Goal: Find specific page/section: Find specific page/section

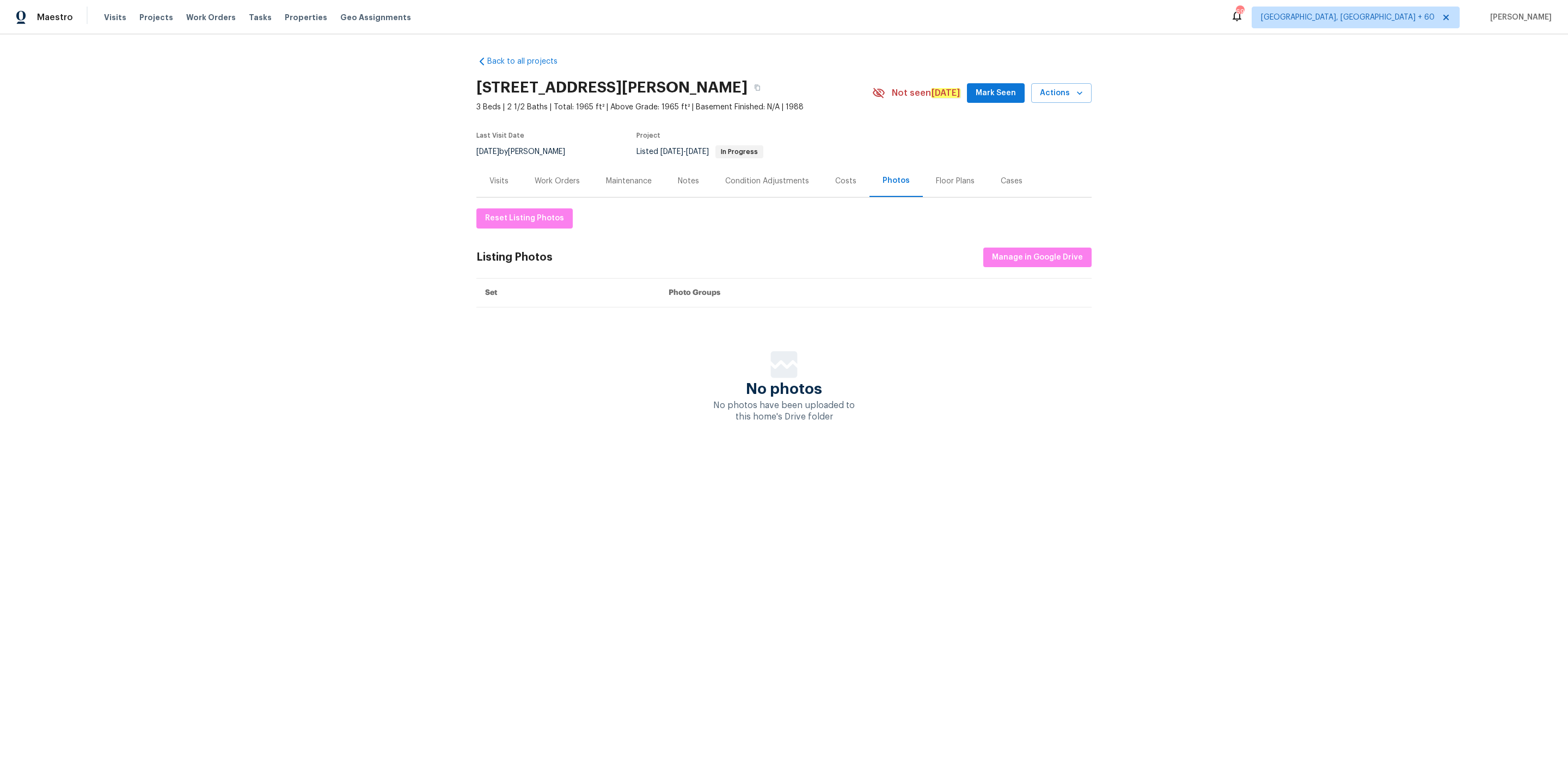
click at [57, 10] on div "Maestro" at bounding box center [36, 17] width 73 height 22
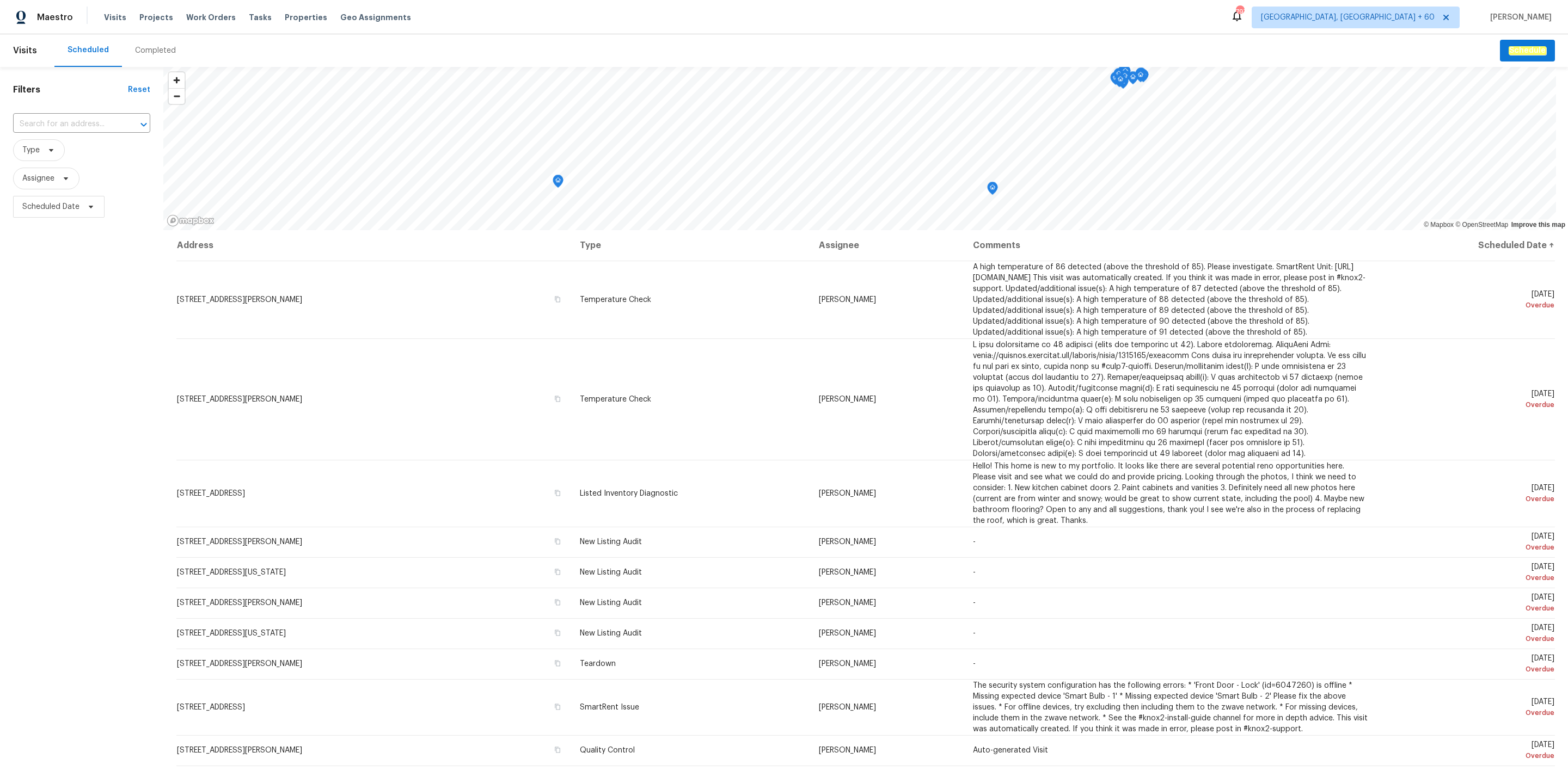
click at [141, 52] on div "Completed" at bounding box center [155, 51] width 41 height 11
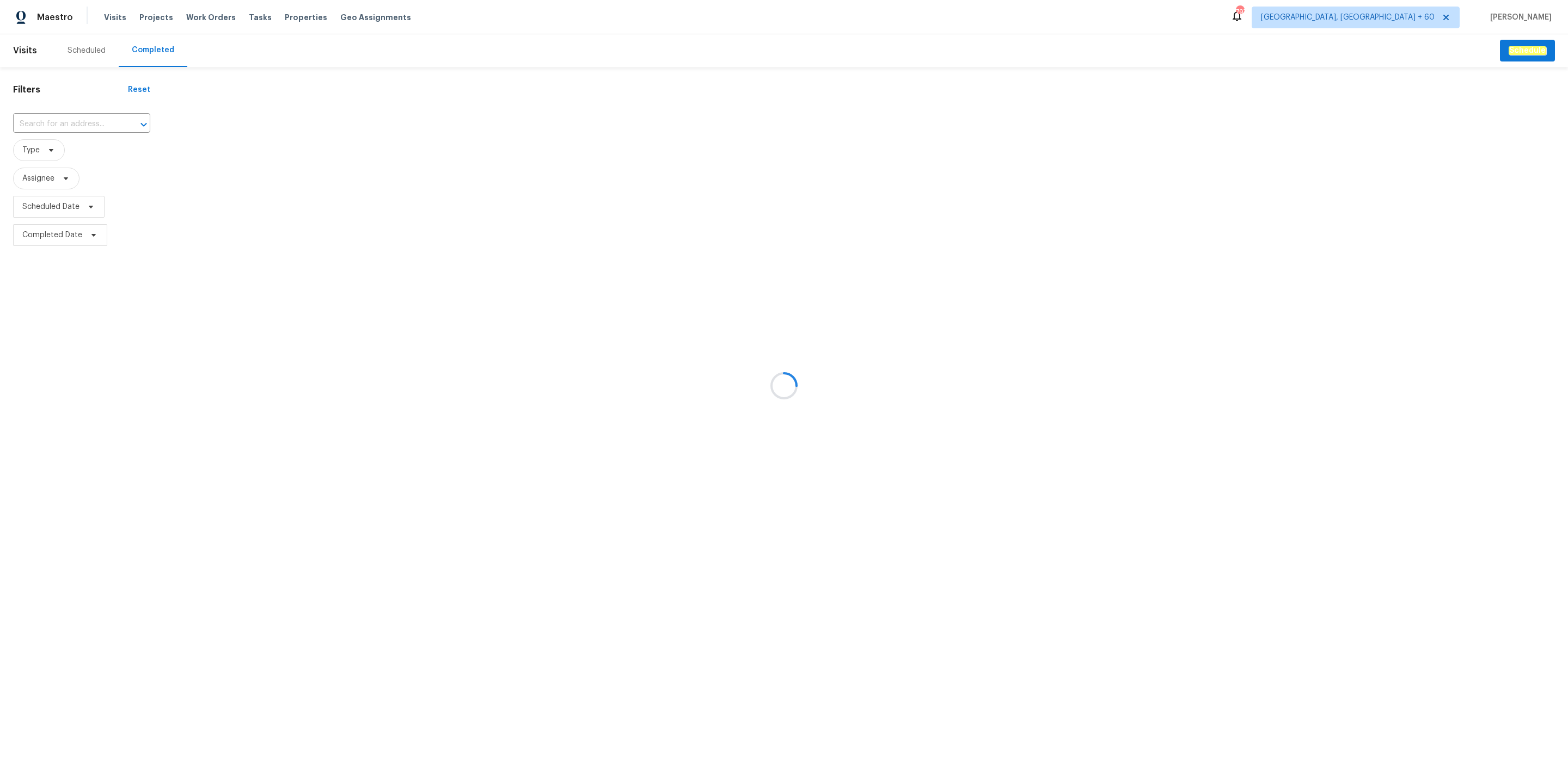
click at [72, 125] on div at bounding box center [784, 386] width 1568 height 771
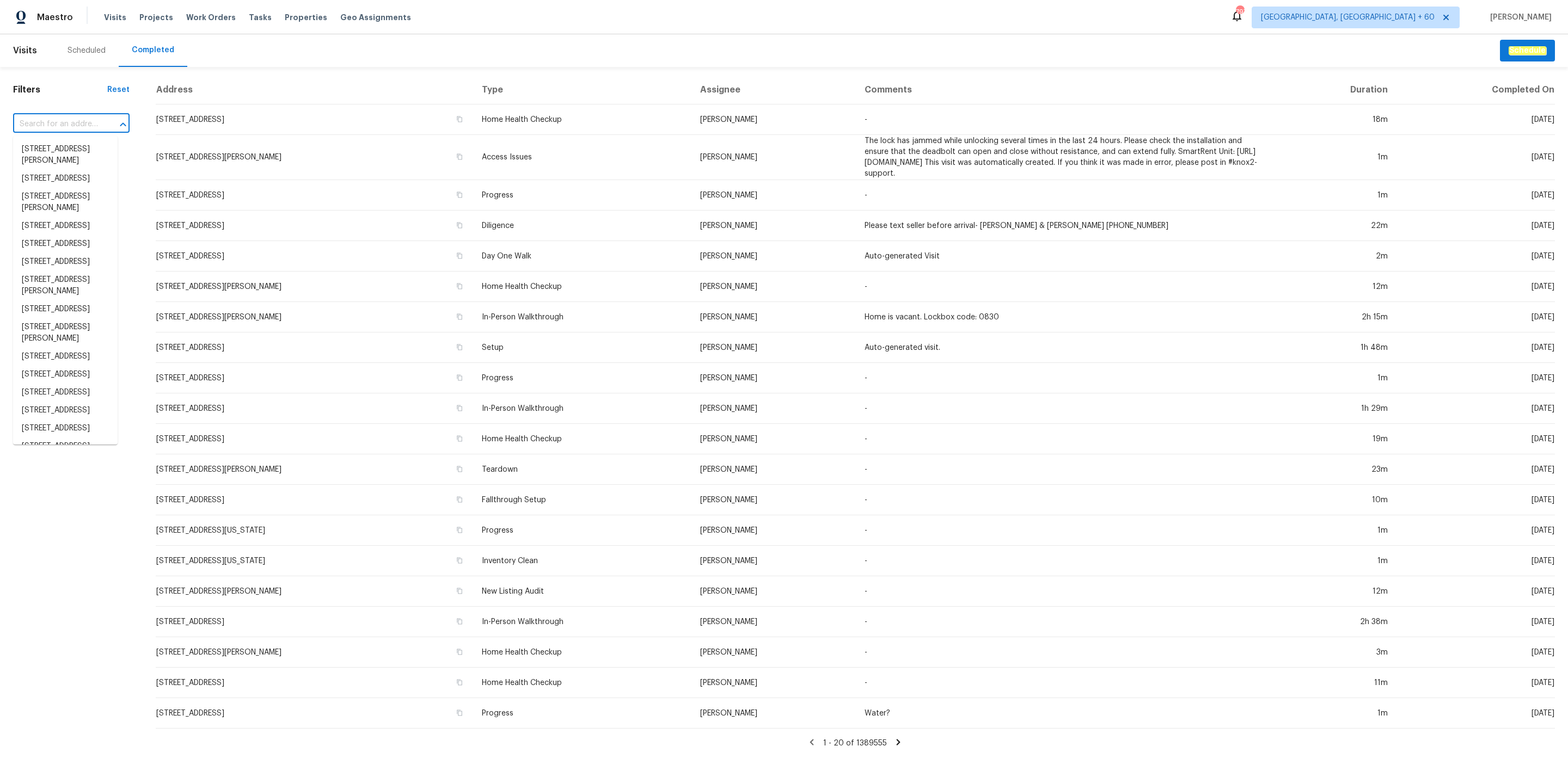
click at [72, 125] on input "text" at bounding box center [56, 125] width 86 height 17
paste input "[STREET_ADDRESS][PERSON_NAME]"
type input "[STREET_ADDRESS][PERSON_NAME]"
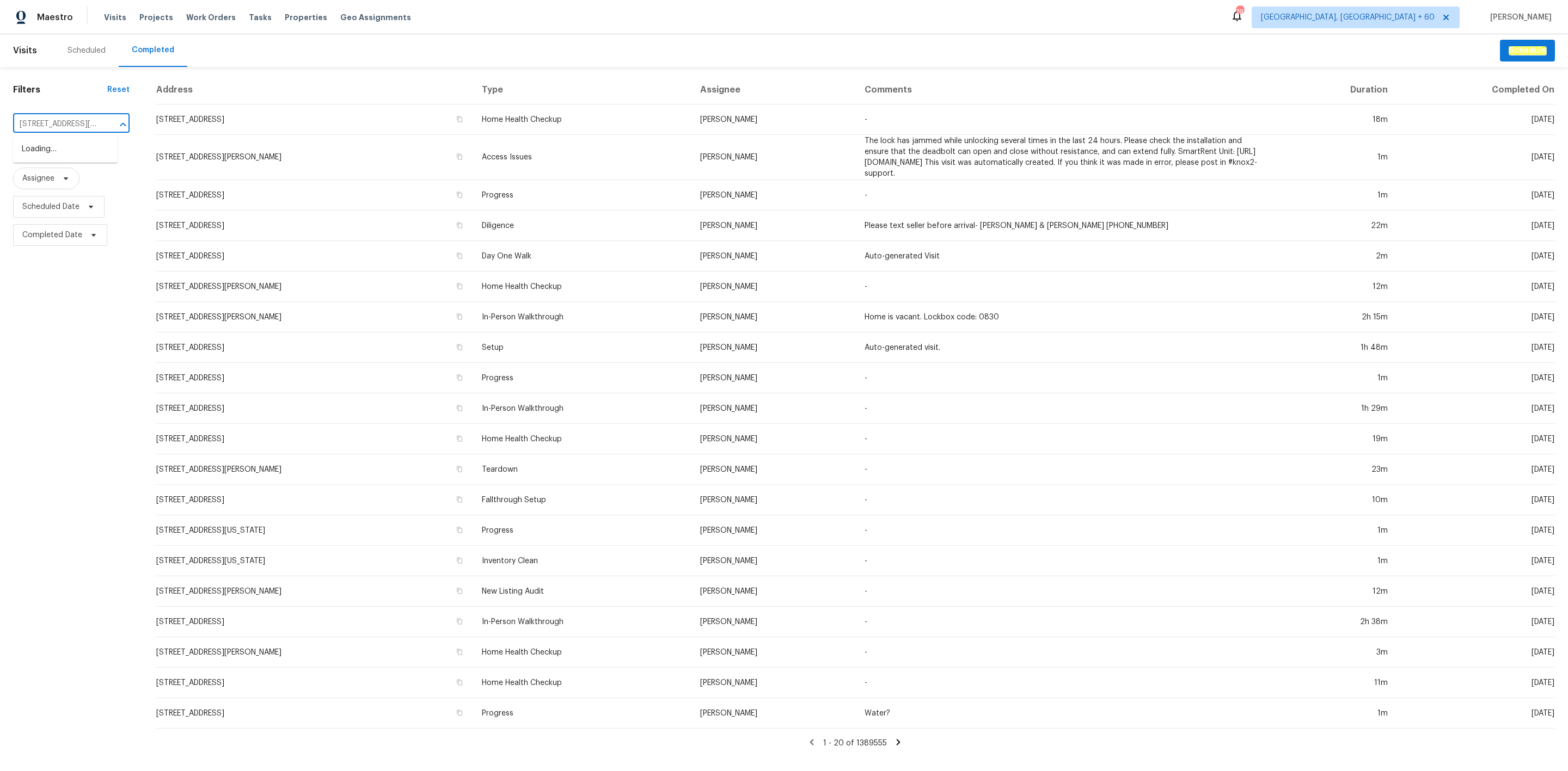
scroll to position [0, 74]
click at [49, 150] on li "[STREET_ADDRESS][PERSON_NAME]" at bounding box center [65, 155] width 105 height 29
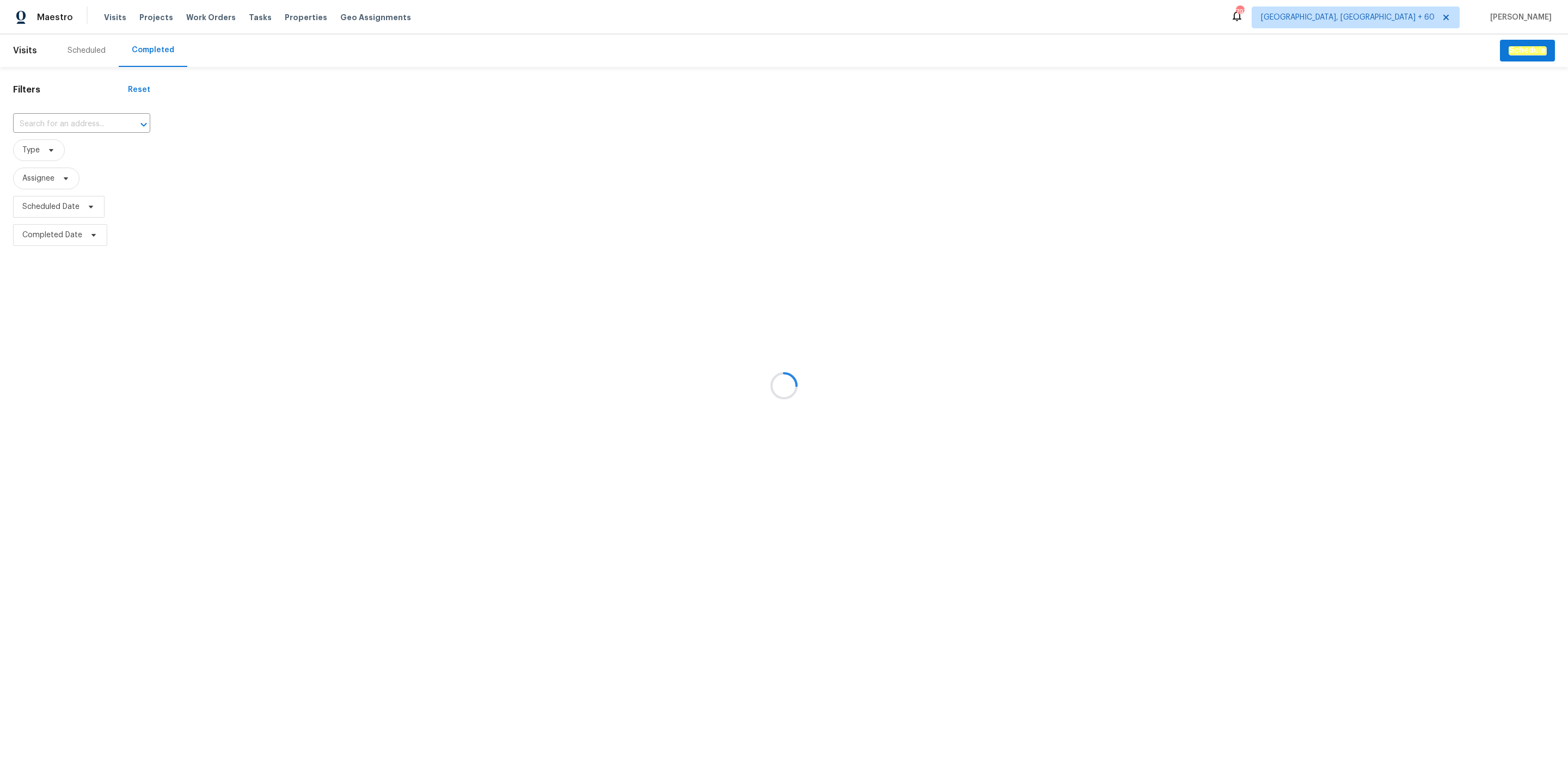
type input "[STREET_ADDRESS][PERSON_NAME]"
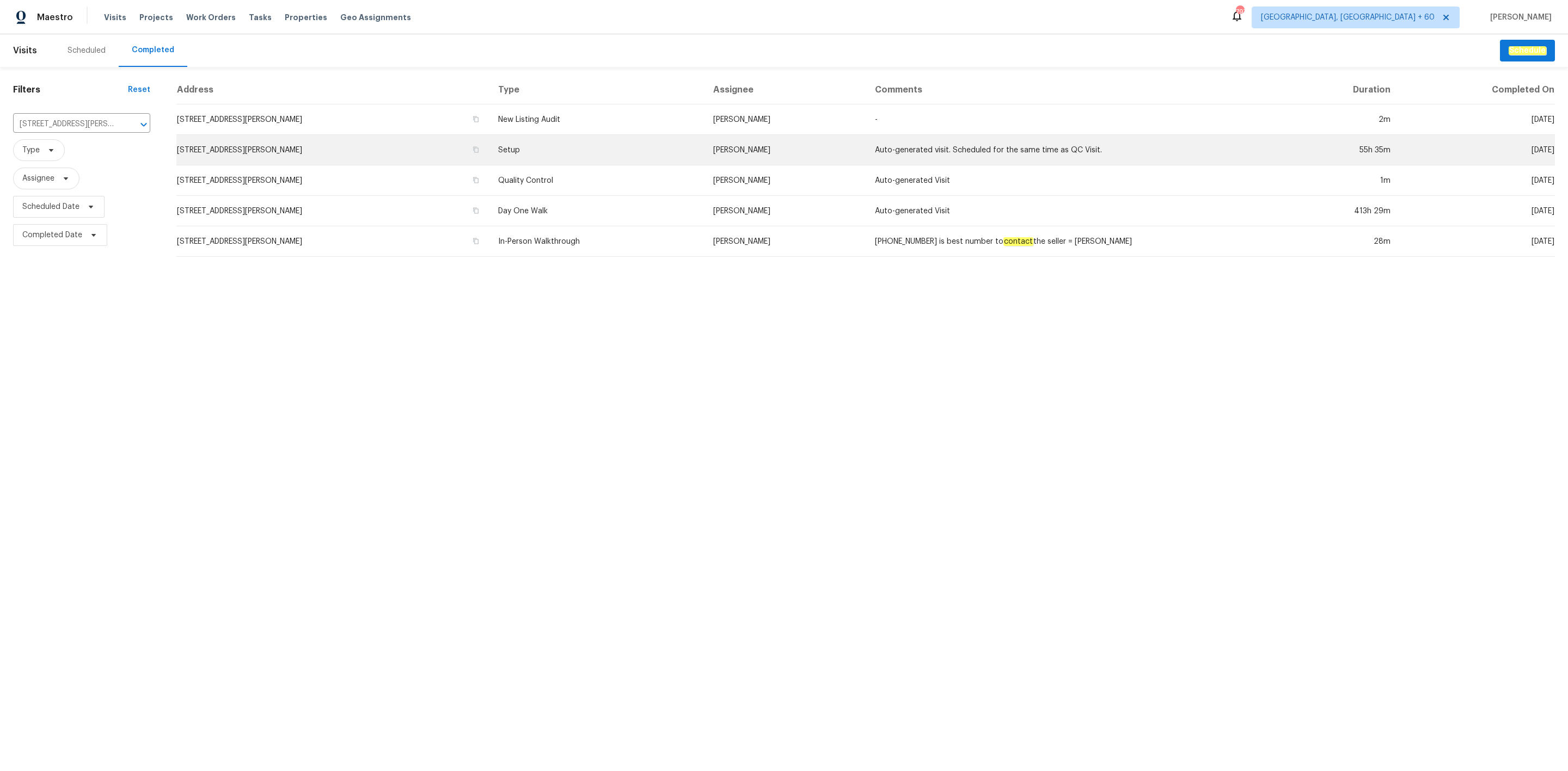
click at [649, 149] on td "Setup" at bounding box center [597, 150] width 215 height 31
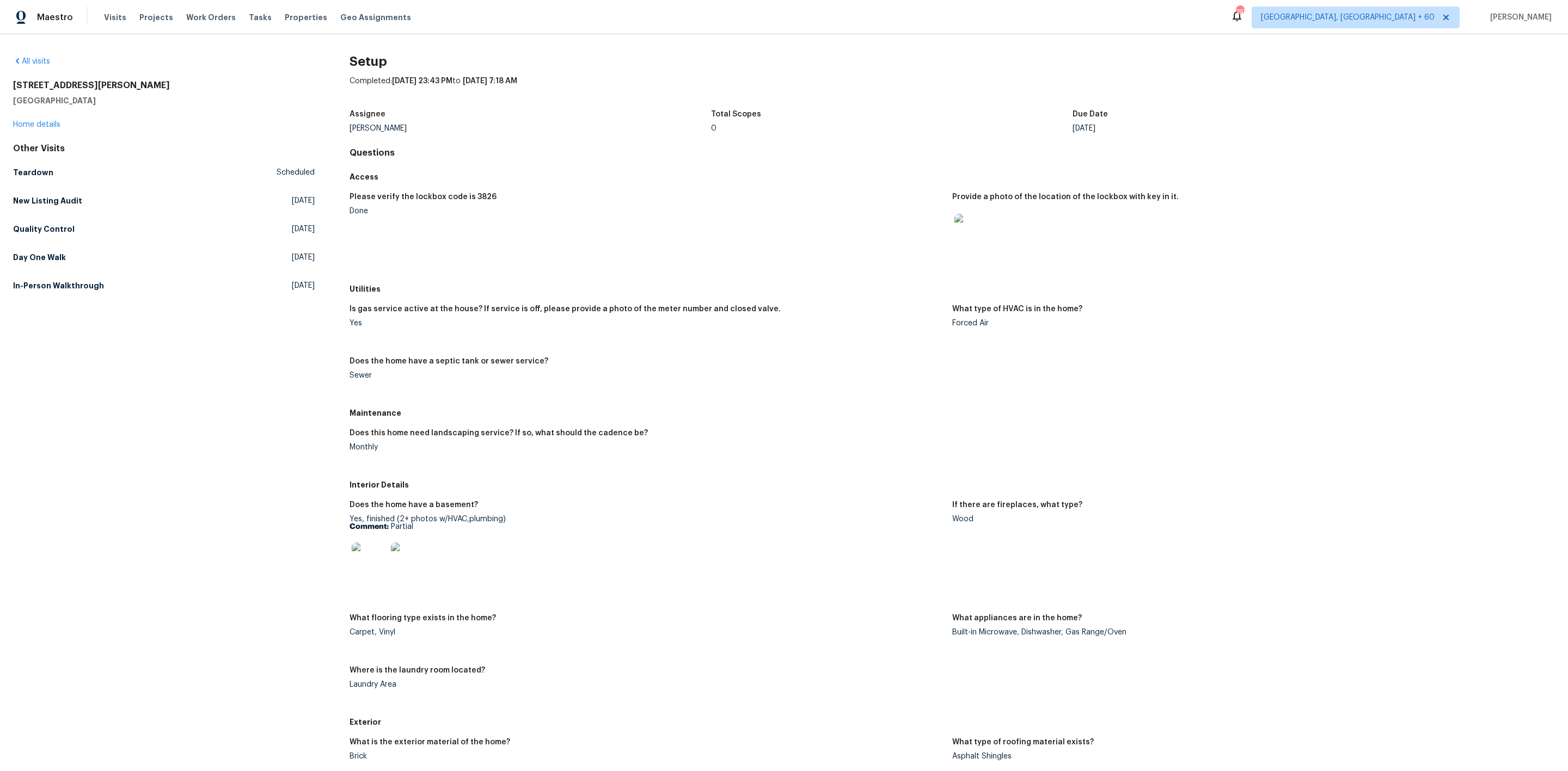
click at [827, 392] on figure "Does the home have a septic tank or sewer service? Sewer" at bounding box center [650, 377] width 603 height 39
click at [51, 16] on span "Maestro" at bounding box center [55, 18] width 36 height 11
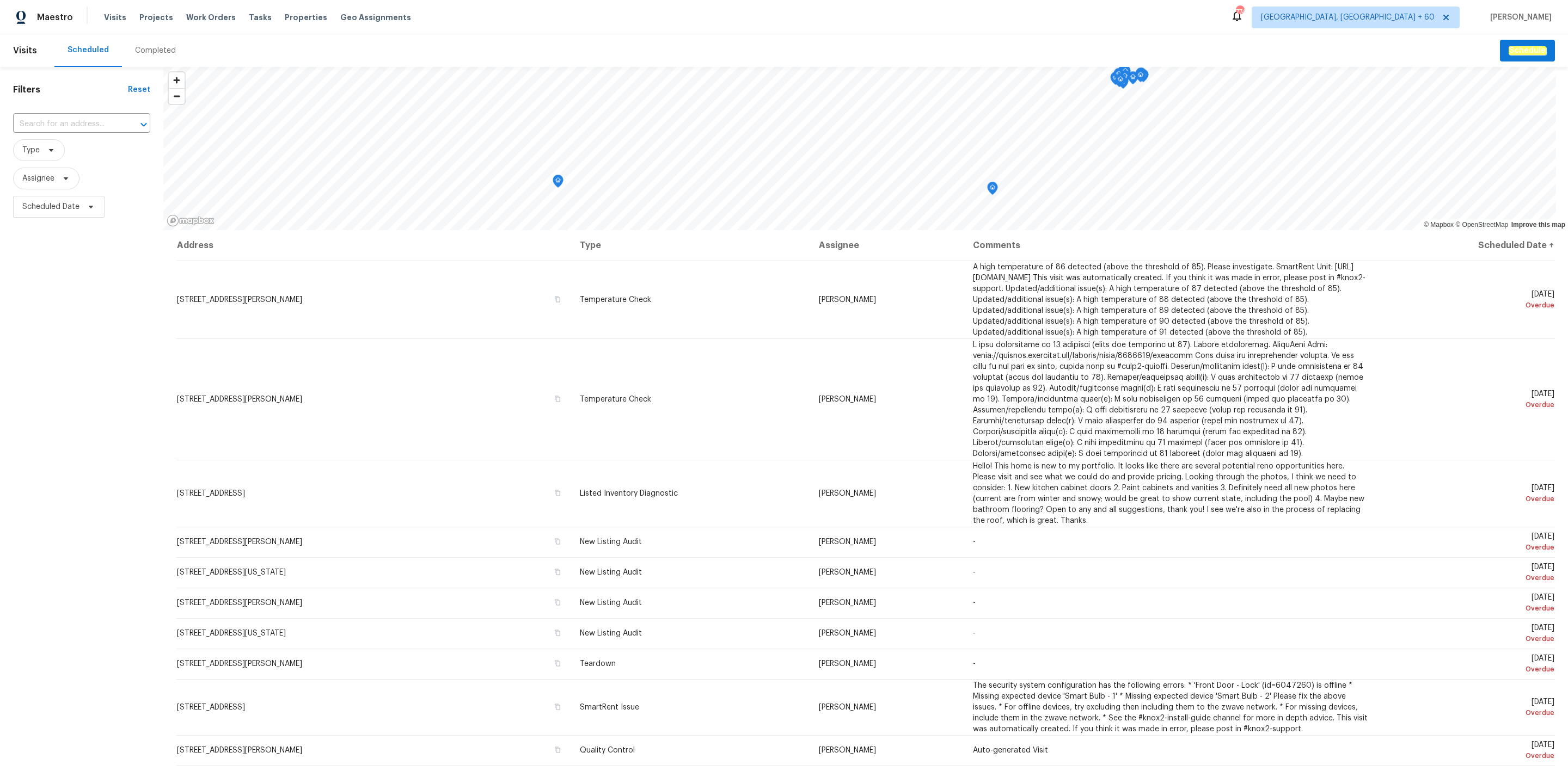
click at [169, 51] on div "Completed" at bounding box center [155, 51] width 41 height 11
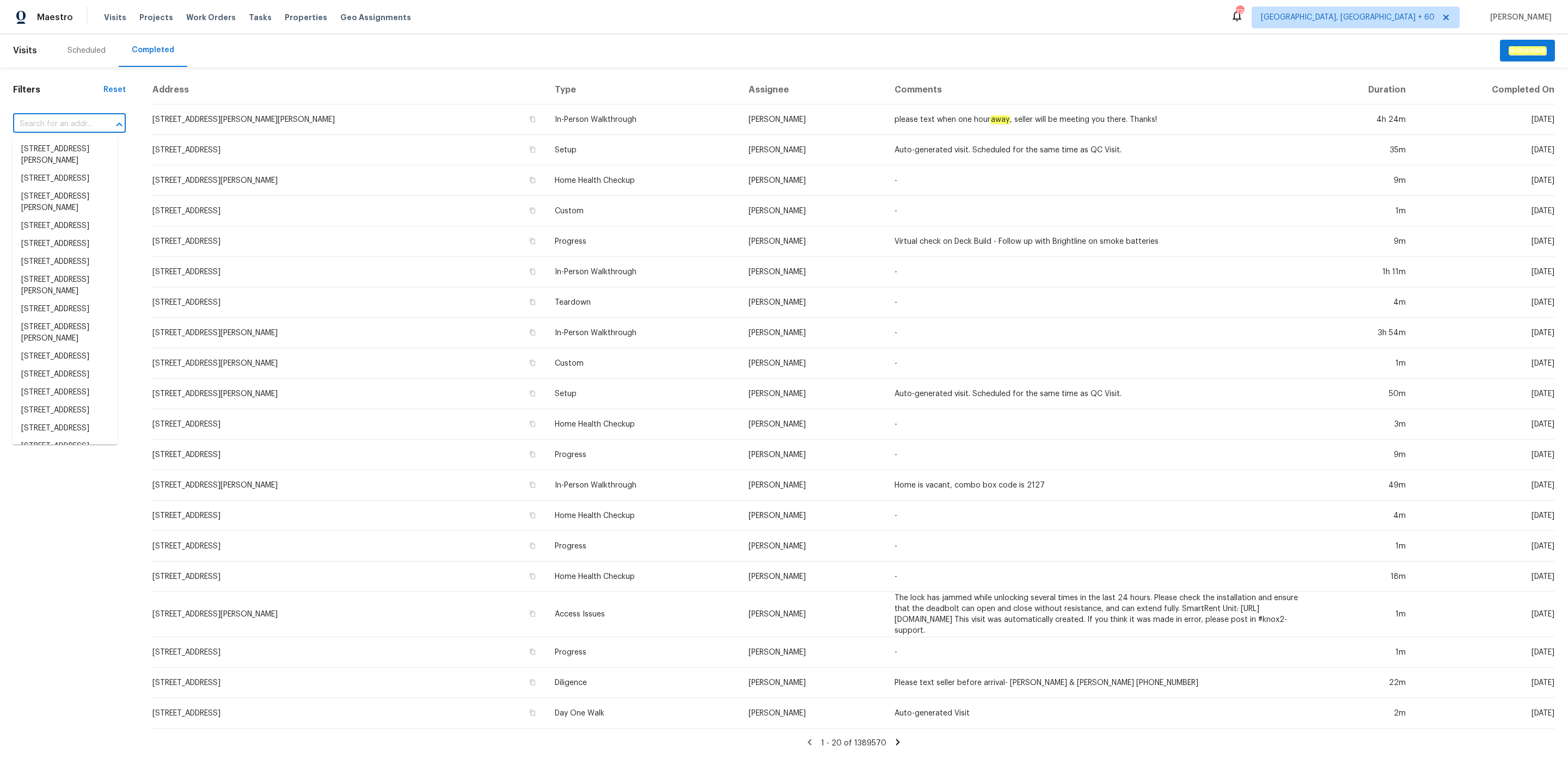
click at [45, 129] on input "text" at bounding box center [54, 125] width 82 height 17
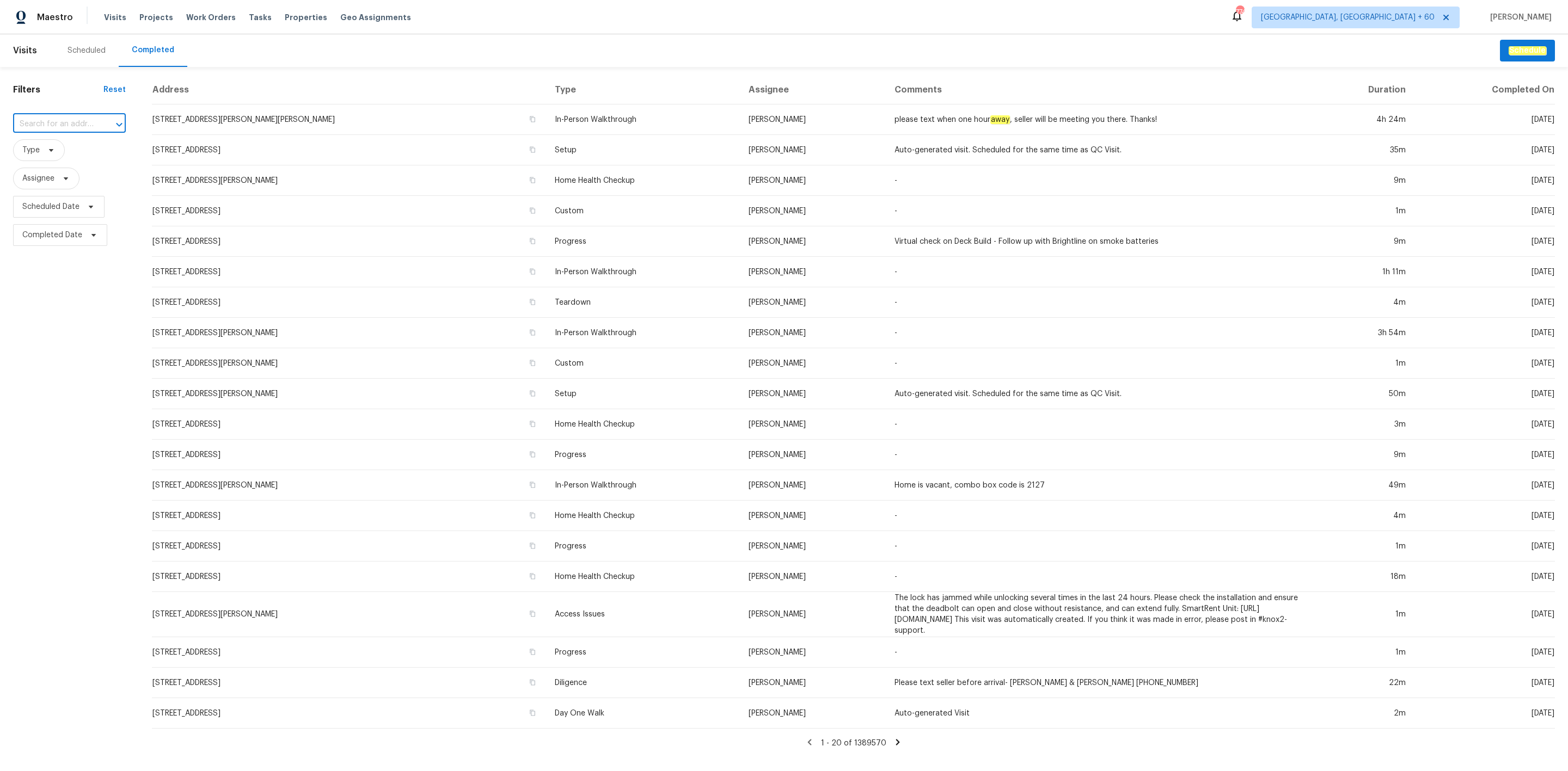
paste input "14591 Chatham St, Detroit, MI 48223"
type input "14591 Chatham St, Detroit, MI 48223"
click at [69, 153] on li "14591 Chatham St, Detroit, MI 48223" at bounding box center [65, 149] width 105 height 18
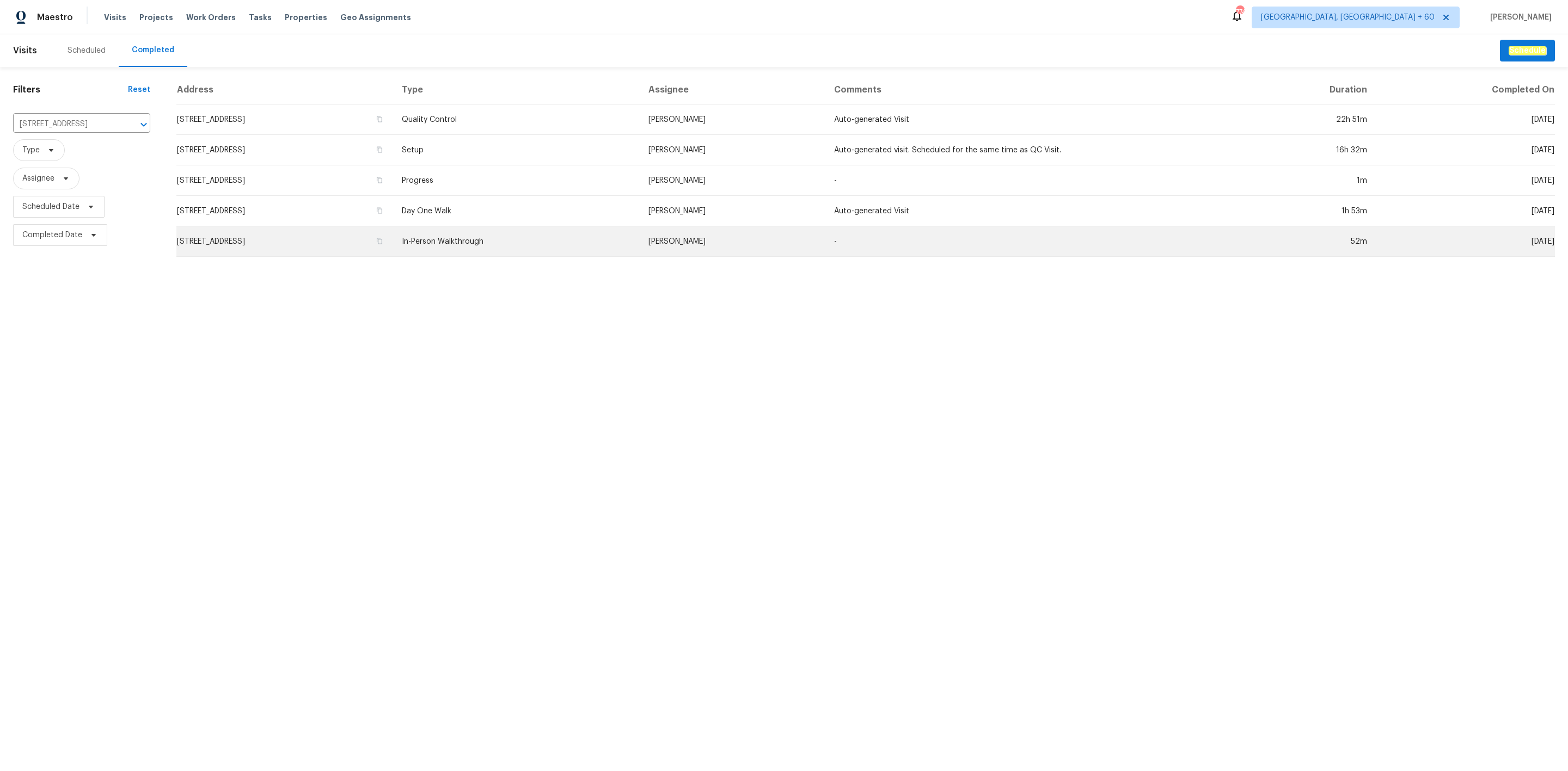
click at [393, 242] on td "14591 Chatham St, Detroit, MI 48223" at bounding box center [285, 242] width 217 height 31
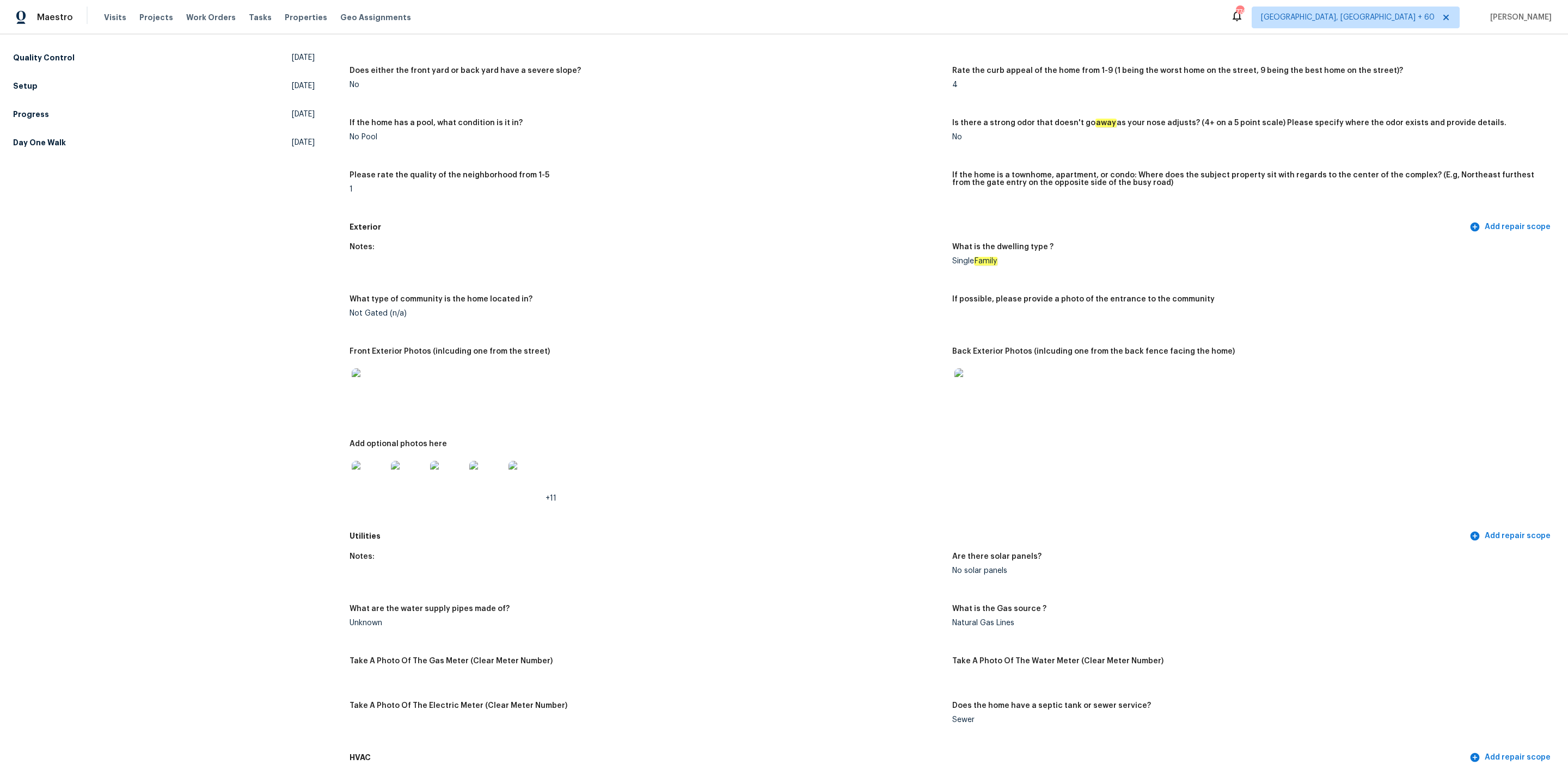
scroll to position [163, 0]
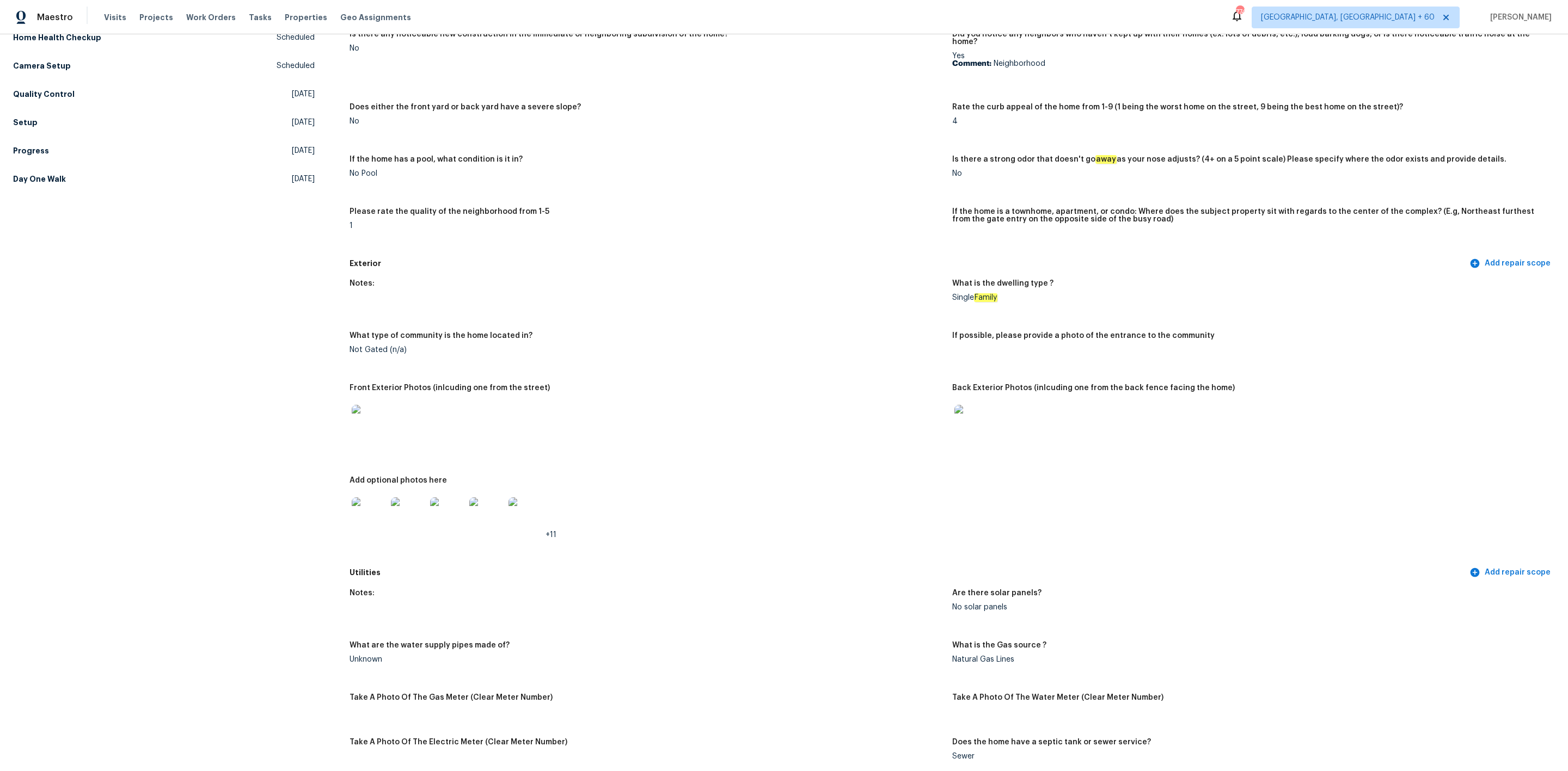
click at [957, 406] on img at bounding box center [971, 422] width 35 height 35
